Goal: Task Accomplishment & Management: Manage account settings

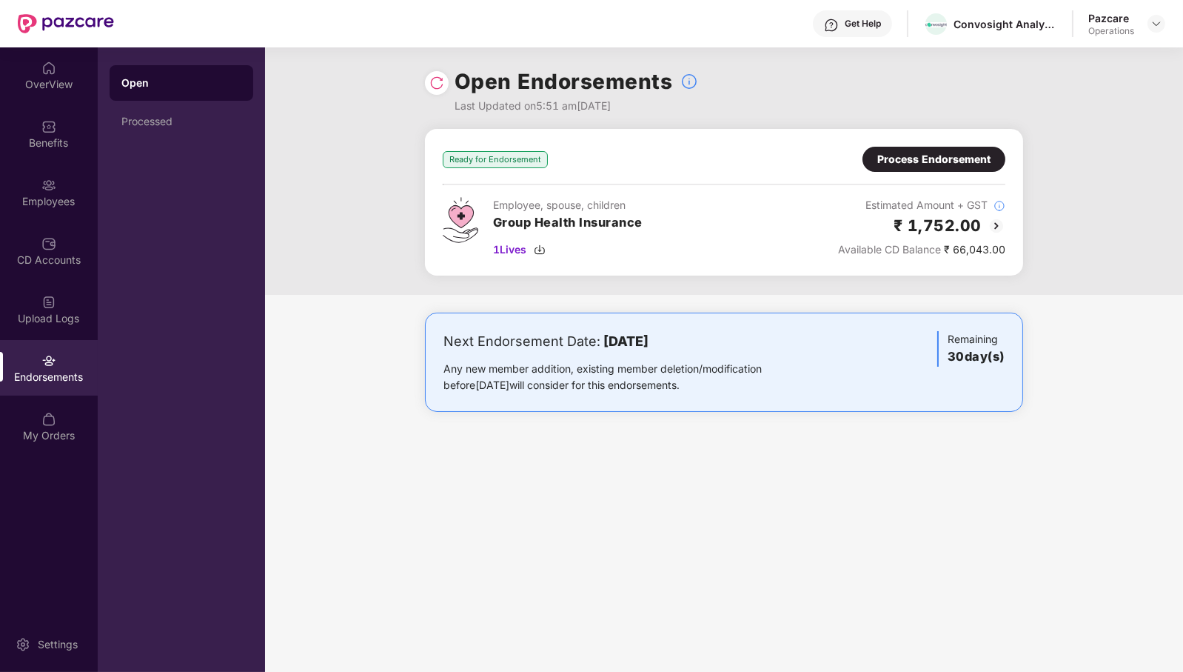
click at [900, 152] on div "Process Endorsement" at bounding box center [934, 159] width 113 height 16
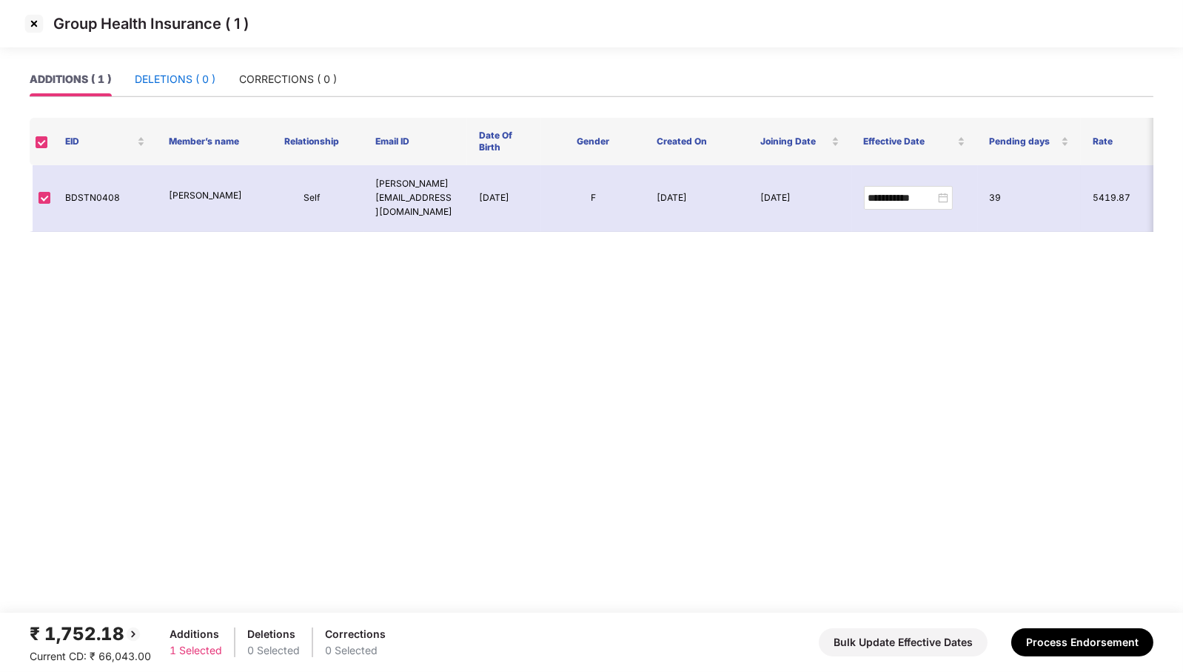
click at [173, 85] on div "DELETIONS ( 0 )" at bounding box center [175, 79] width 81 height 16
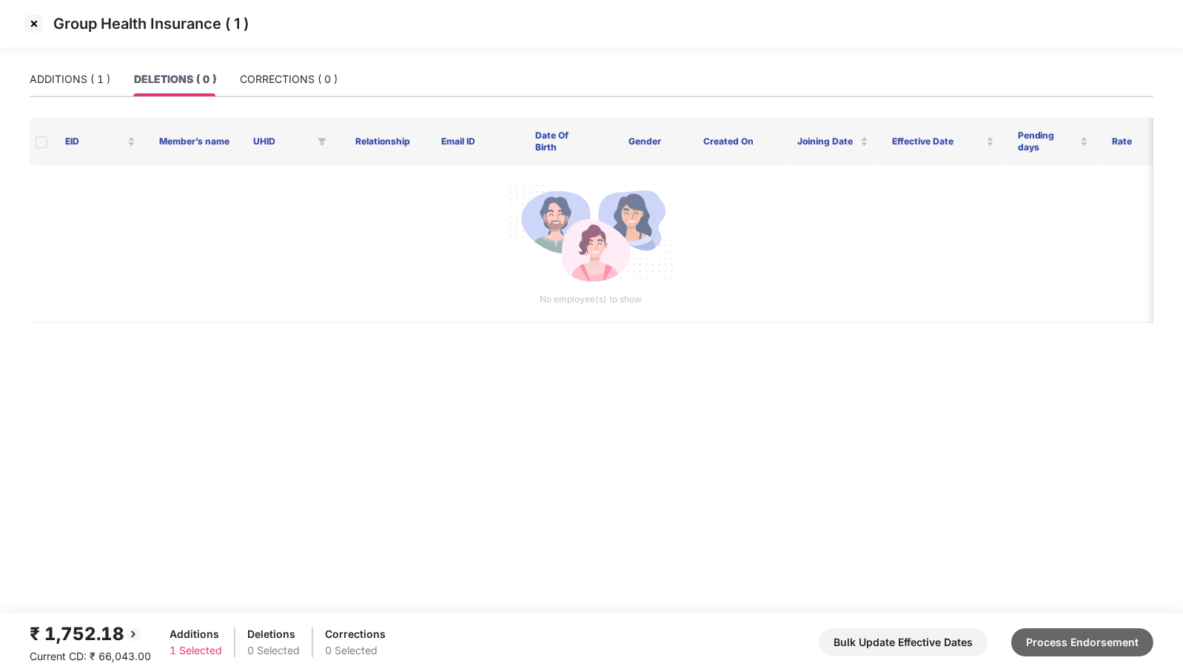
click at [1062, 641] on button "Process Endorsement" at bounding box center [1083, 642] width 142 height 28
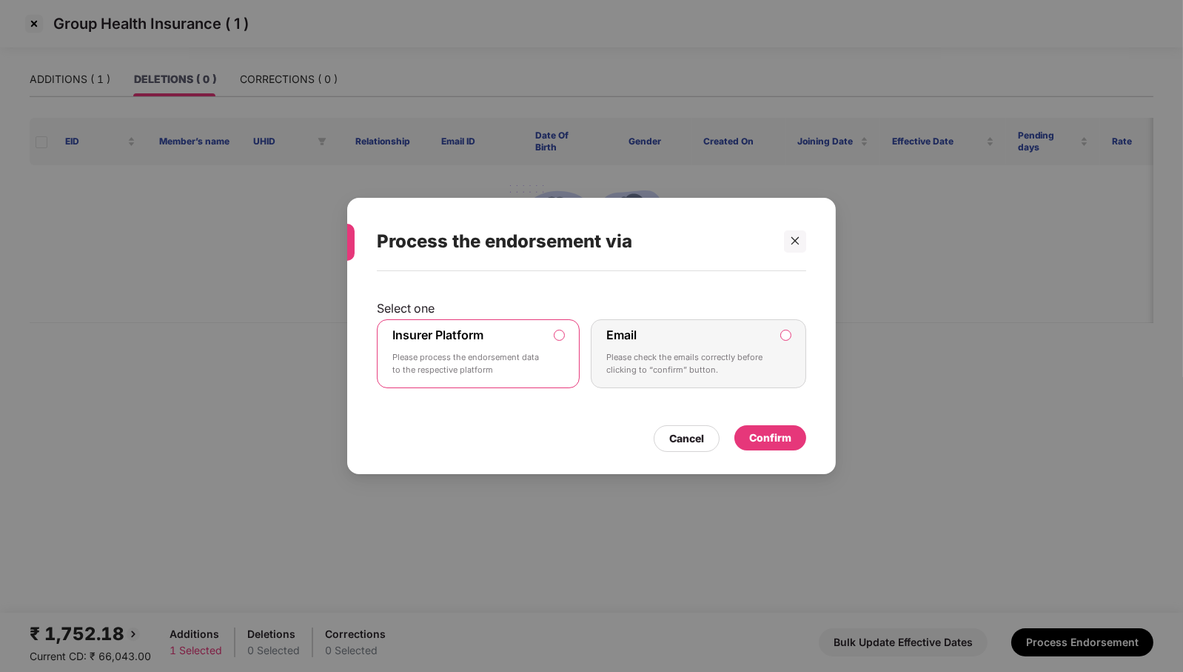
click at [793, 436] on div "Confirm" at bounding box center [771, 437] width 72 height 25
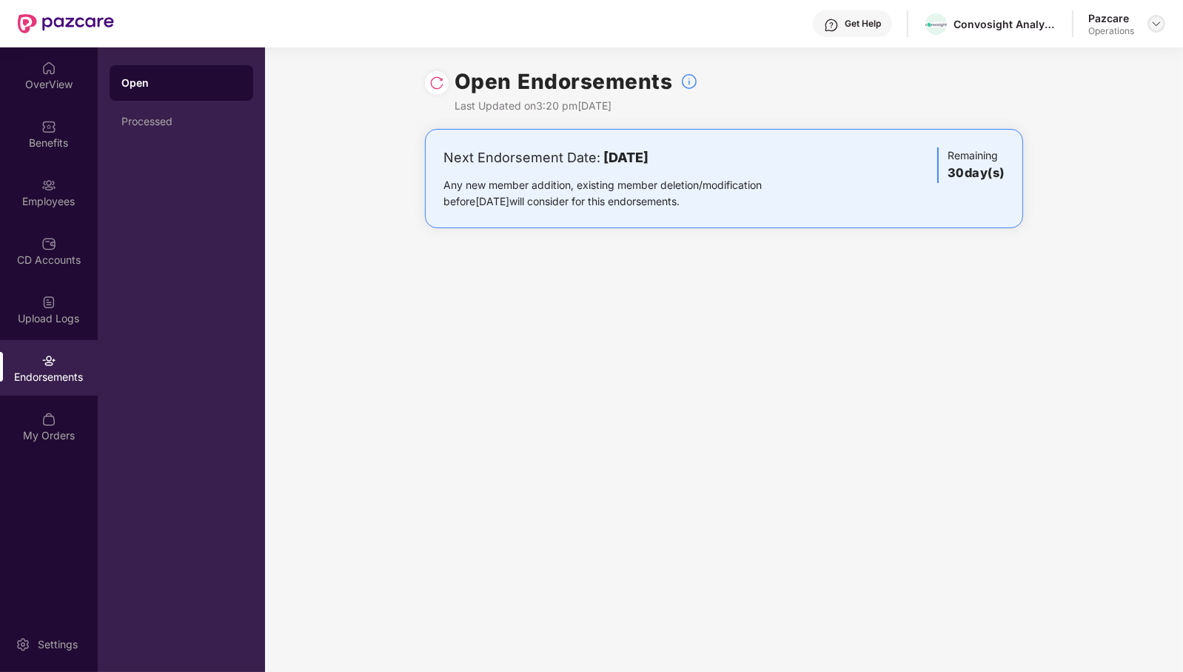
click at [1155, 23] on img at bounding box center [1157, 24] width 12 height 12
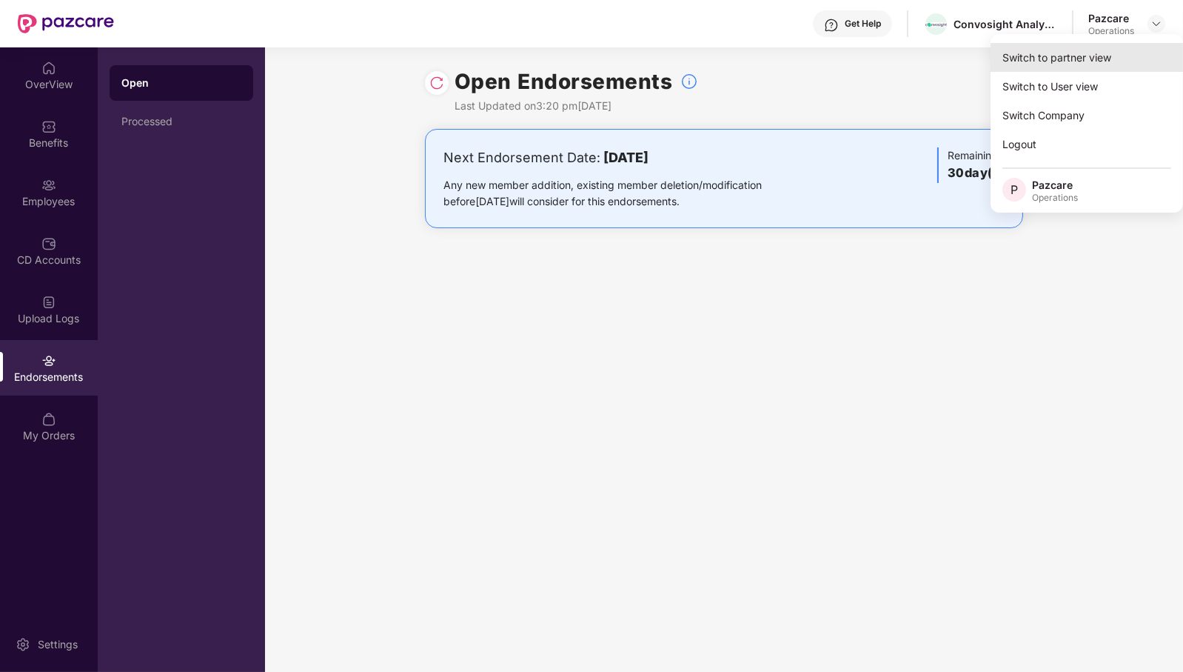
click at [1120, 62] on div "Switch to partner view" at bounding box center [1087, 57] width 193 height 29
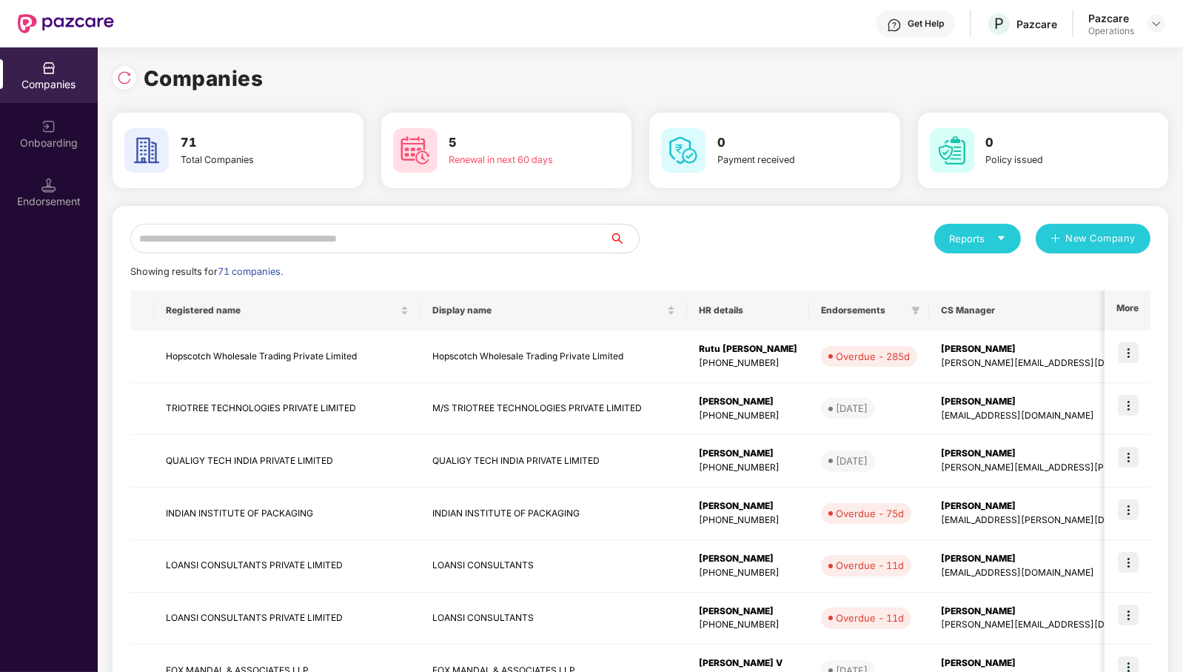
click at [322, 238] on input "text" at bounding box center [369, 239] width 479 height 30
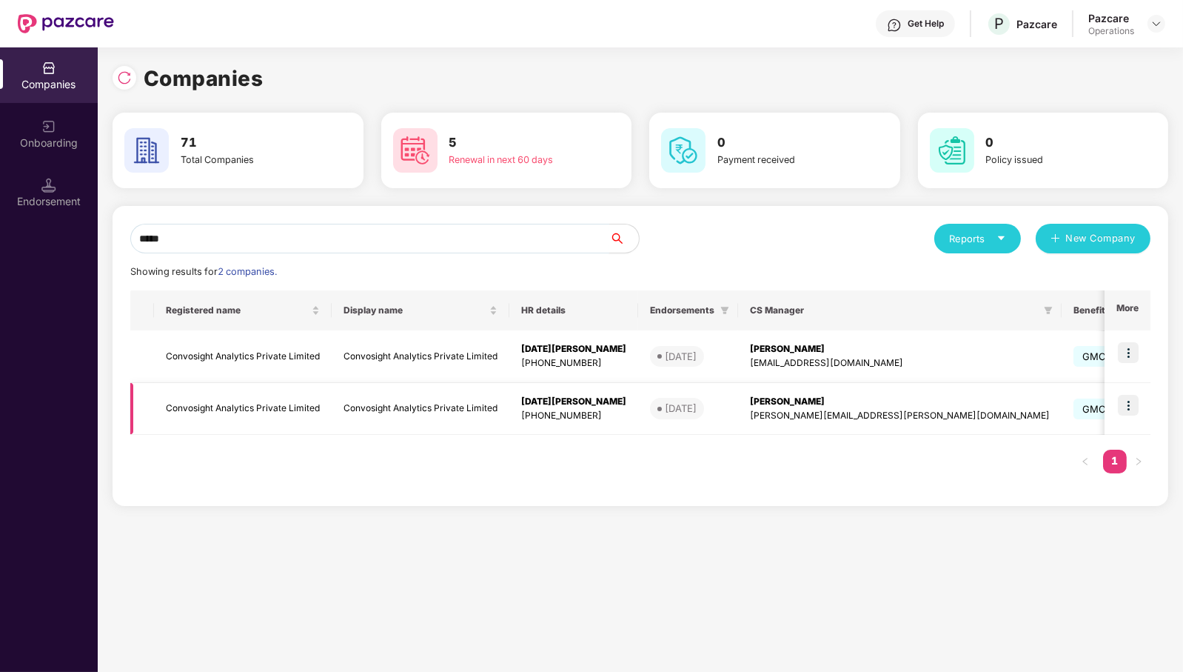
type input "*****"
click at [284, 410] on td "Convosight Analytics Private Limited" at bounding box center [243, 409] width 178 height 53
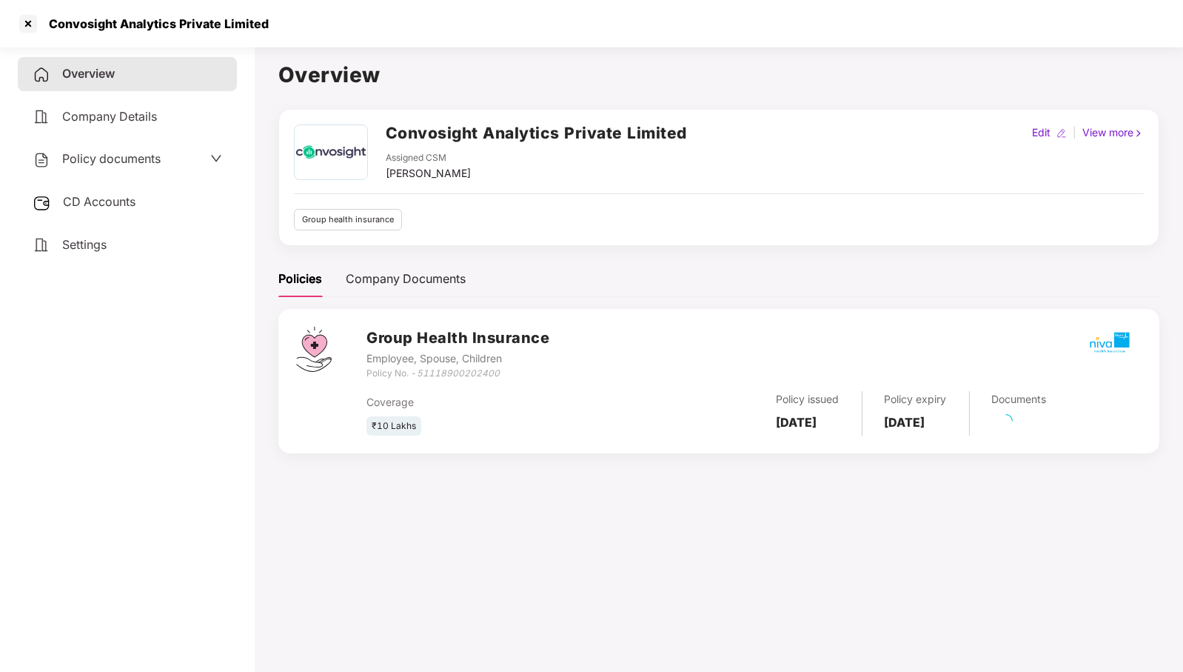
click at [76, 206] on span "CD Accounts" at bounding box center [99, 201] width 73 height 15
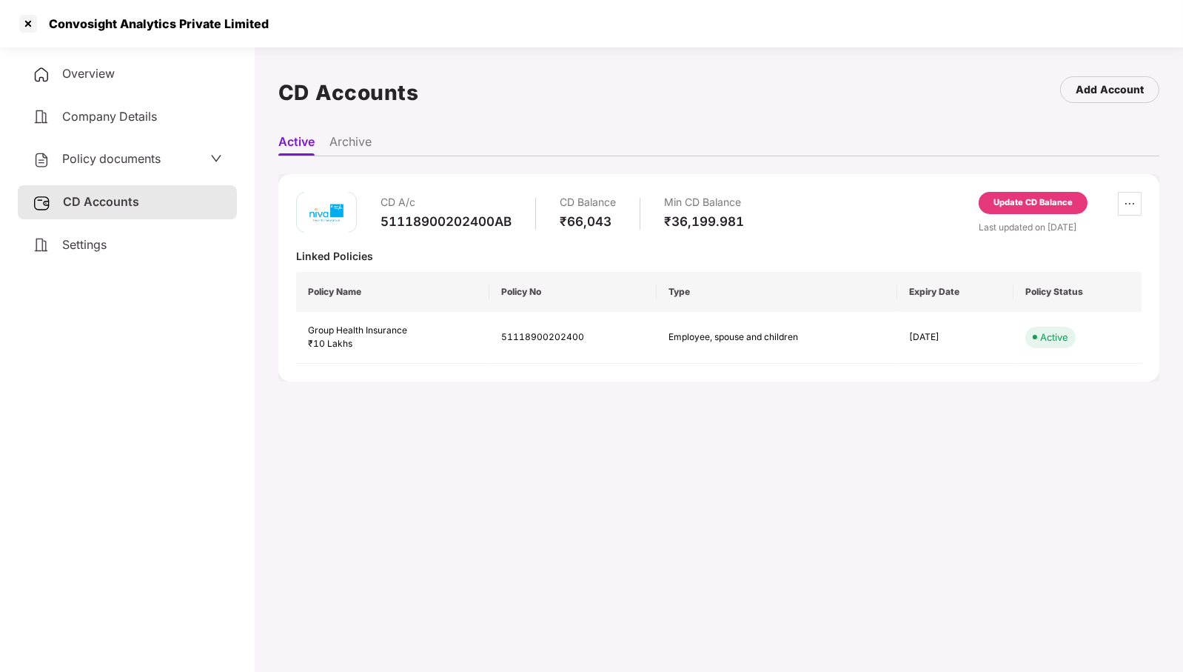
click at [1092, 204] on div "Update CD Balance" at bounding box center [1060, 206] width 163 height 28
click at [1060, 204] on div "Update CD Balance" at bounding box center [1033, 202] width 79 height 13
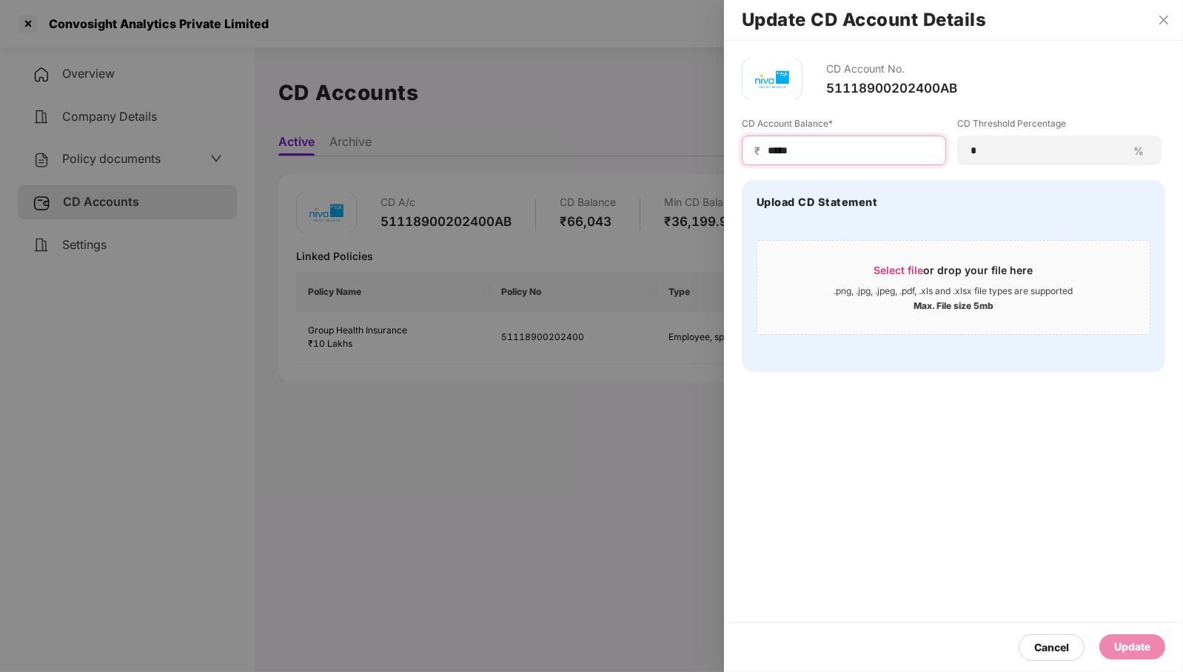
click at [849, 153] on input "*****" at bounding box center [849, 151] width 167 height 16
type input "******"
click at [1123, 647] on div "Update" at bounding box center [1133, 646] width 36 height 16
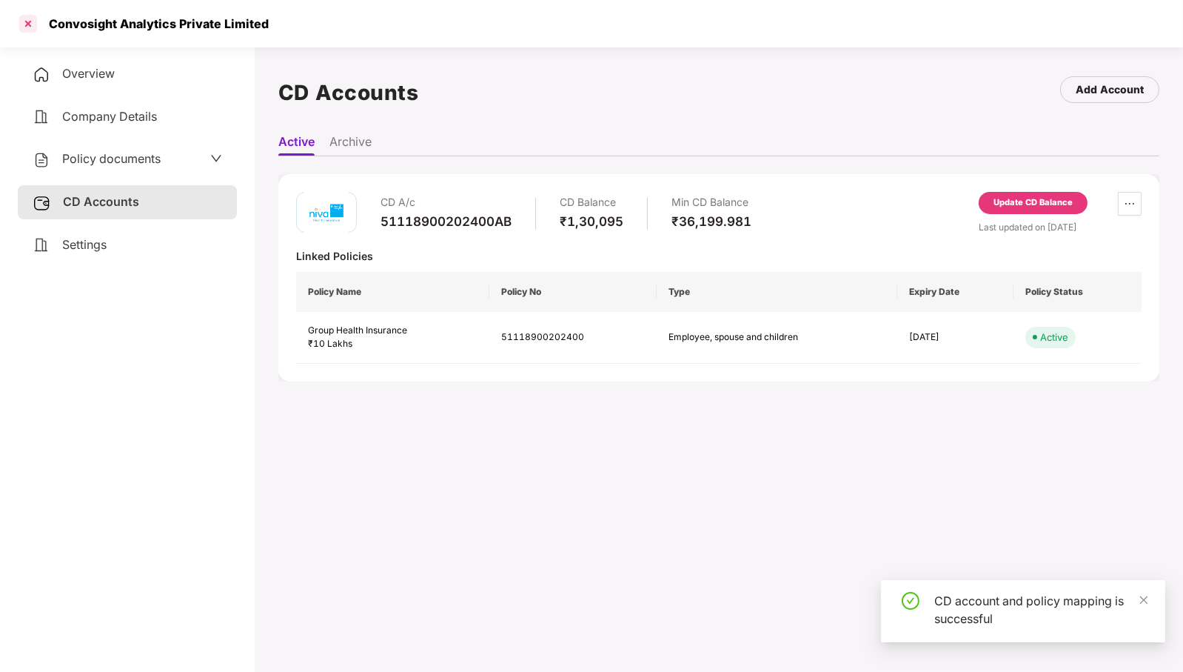
click at [28, 26] on div at bounding box center [28, 24] width 24 height 24
